Goal: Task Accomplishment & Management: Manage account settings

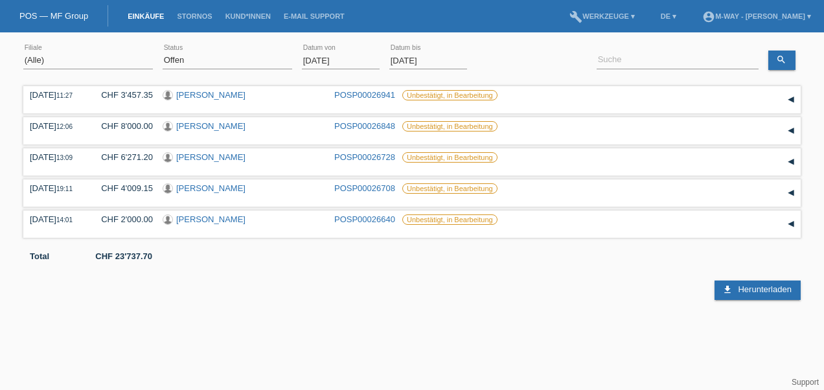
click at [334, 61] on input "01.08.2025" at bounding box center [341, 60] width 78 height 16
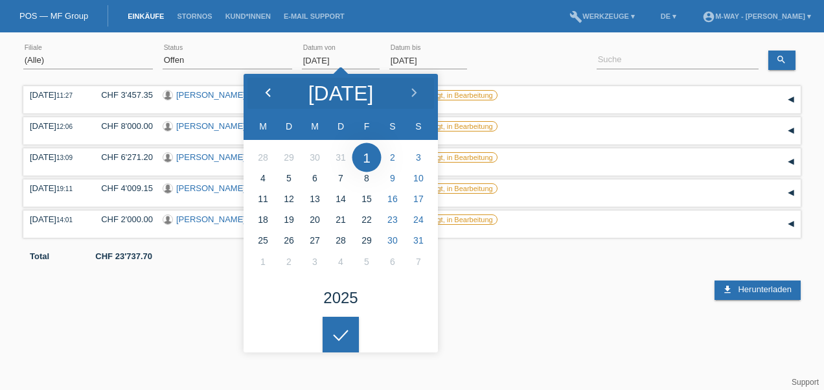
click at [271, 92] on icon at bounding box center [268, 93] width 10 height 10
click at [270, 92] on icon at bounding box center [268, 93] width 10 height 10
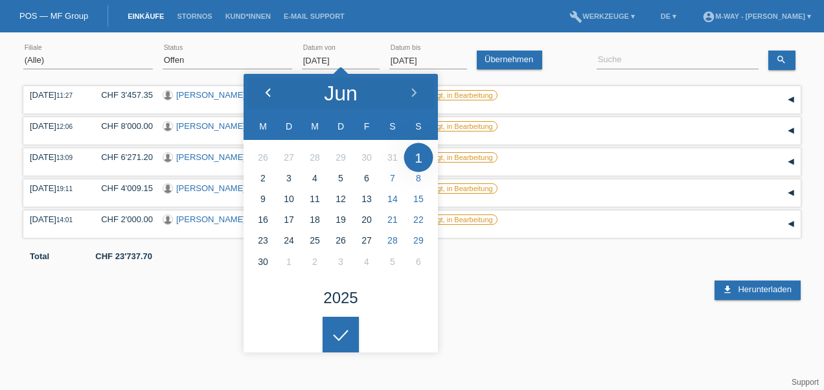
click at [270, 92] on icon at bounding box center [268, 93] width 10 height 10
type input "01.04.2025"
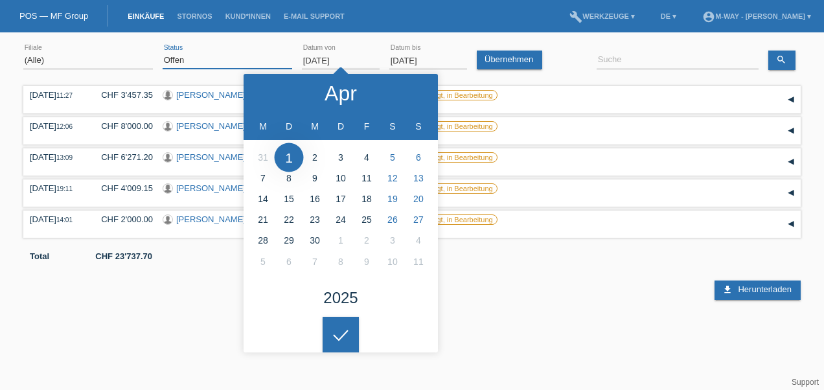
click at [211, 57] on select "(Alle) Neu Offen Zurückgewiesen Zurückgetreten / Storniert Abgeschlossen" at bounding box center [228, 60] width 130 height 16
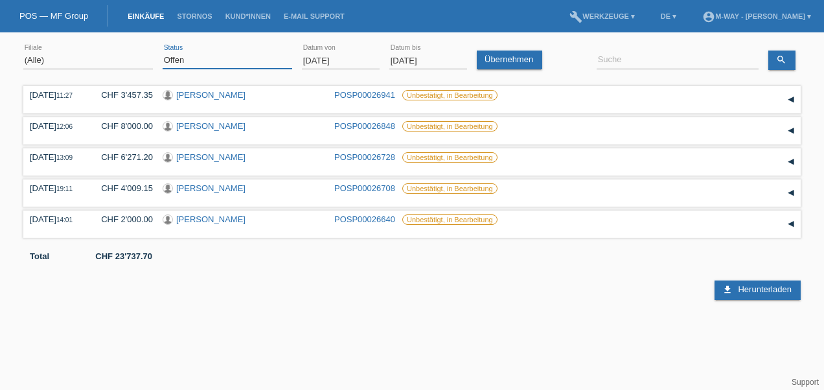
select select "ALL"
click at [163, 52] on select "(Alle) Neu Offen Zurückgewiesen Zurückgetreten / Storniert Abgeschlossen" at bounding box center [228, 60] width 130 height 16
click at [614, 64] on input at bounding box center [678, 60] width 162 height 16
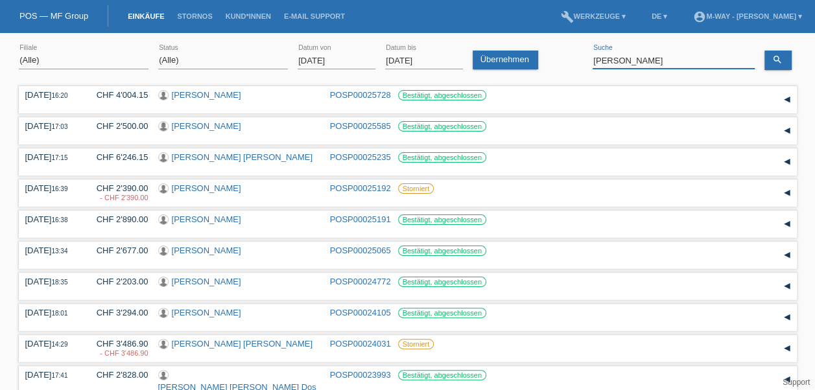
click at [604, 60] on input "anton barisic" at bounding box center [673, 60] width 162 height 16
type input "barisic"
click at [780, 62] on icon "search" at bounding box center [777, 59] width 10 height 10
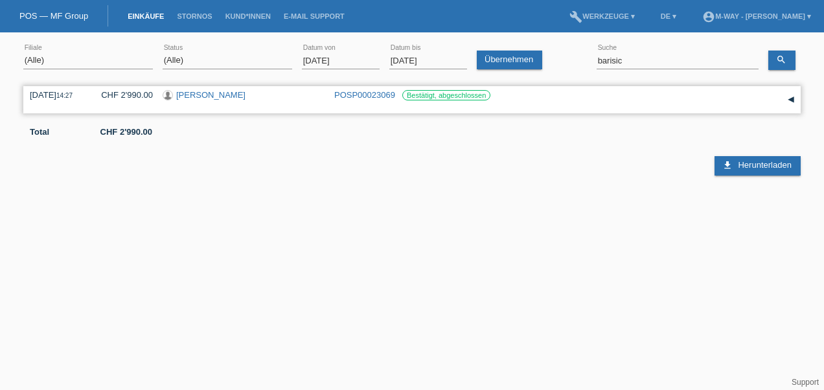
click at [198, 95] on link "[PERSON_NAME]" at bounding box center [210, 95] width 69 height 10
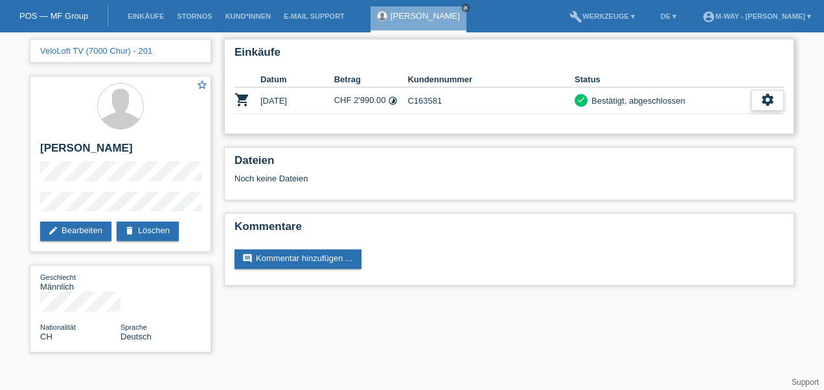
click at [763, 102] on icon "settings" at bounding box center [768, 100] width 14 height 14
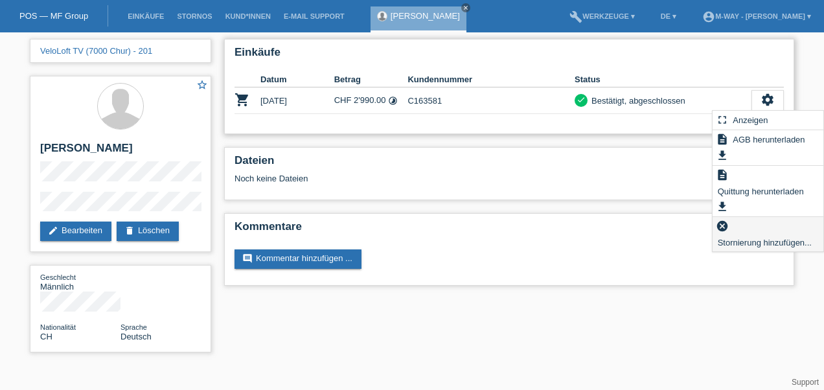
click at [732, 240] on span "Stornierung hinzufügen..." at bounding box center [765, 243] width 98 height 16
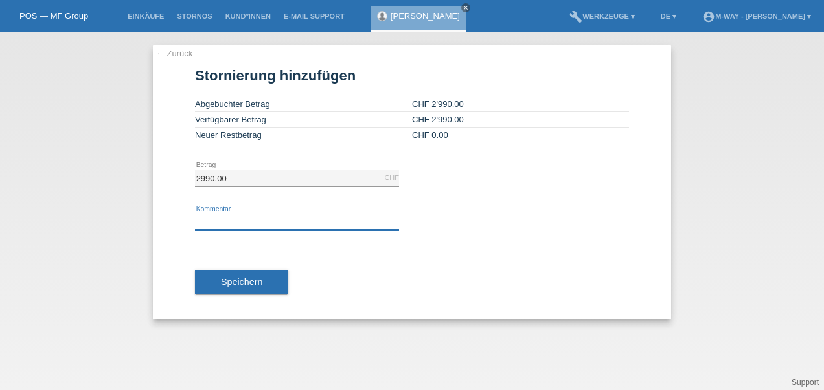
click at [257, 224] on input "text" at bounding box center [297, 222] width 204 height 16
click at [347, 214] on input "Mail von Vera" at bounding box center [297, 222] width 204 height 16
drag, startPoint x: 252, startPoint y: 222, endPoint x: 406, endPoint y: 222, distance: 153.6
click at [406, 222] on div "Mail von Vera error Kommentar" at bounding box center [412, 222] width 434 height 44
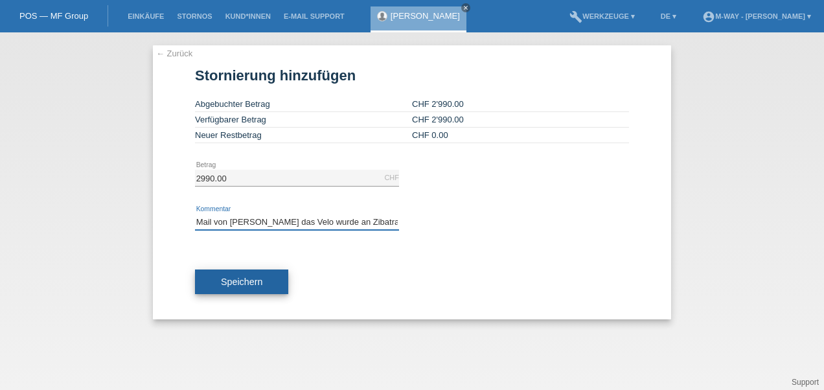
type input "Mail von Vera das Velo wurde an Zibatra retourniert"
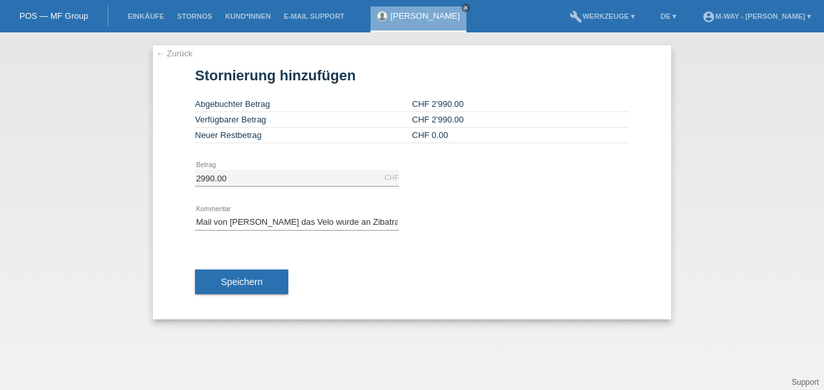
click at [252, 280] on span "Speichern" at bounding box center [241, 282] width 41 height 10
